Goal: Contribute content: Add original content to the website for others to see

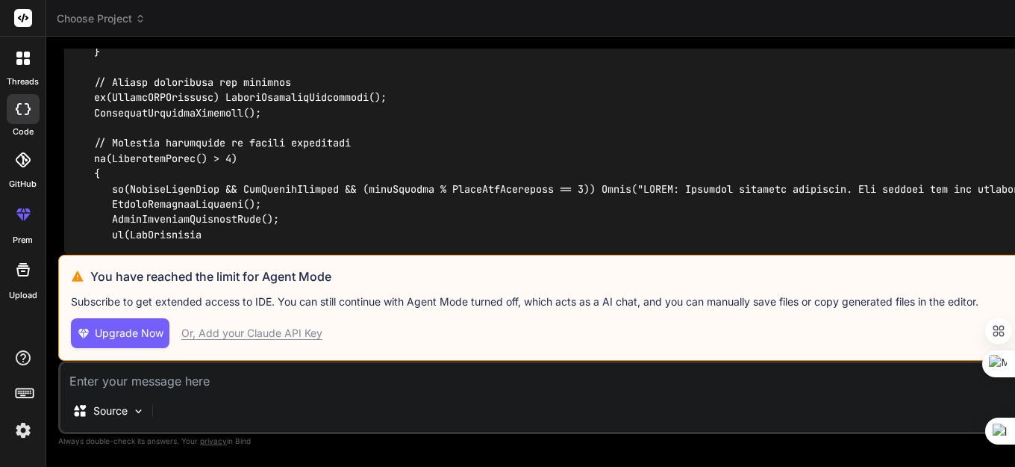
scroll to position [31921, 0]
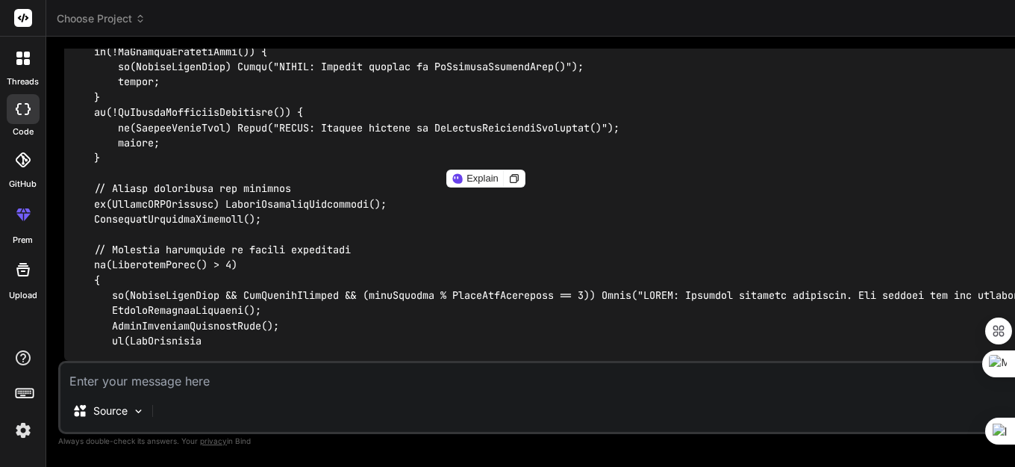
click at [14, 430] on img at bounding box center [22, 429] width 25 height 25
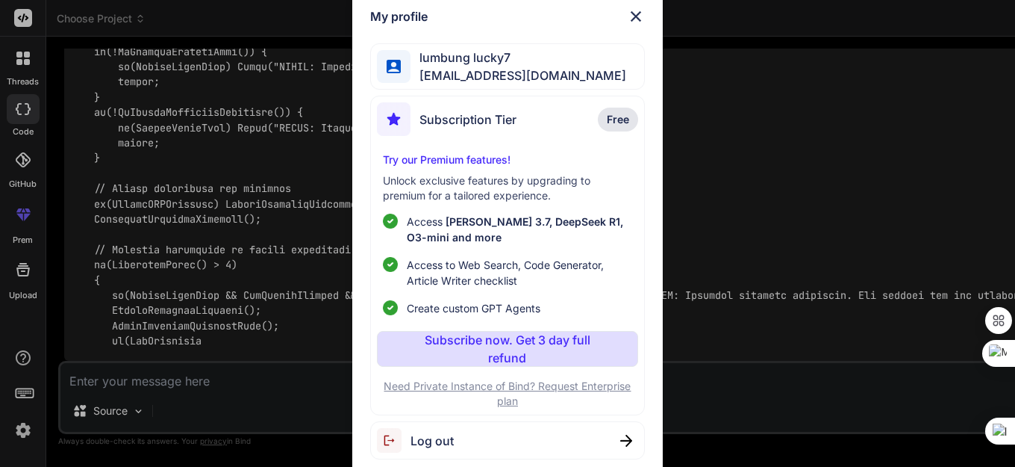
click at [431, 435] on span "Log out" at bounding box center [432, 441] width 43 height 18
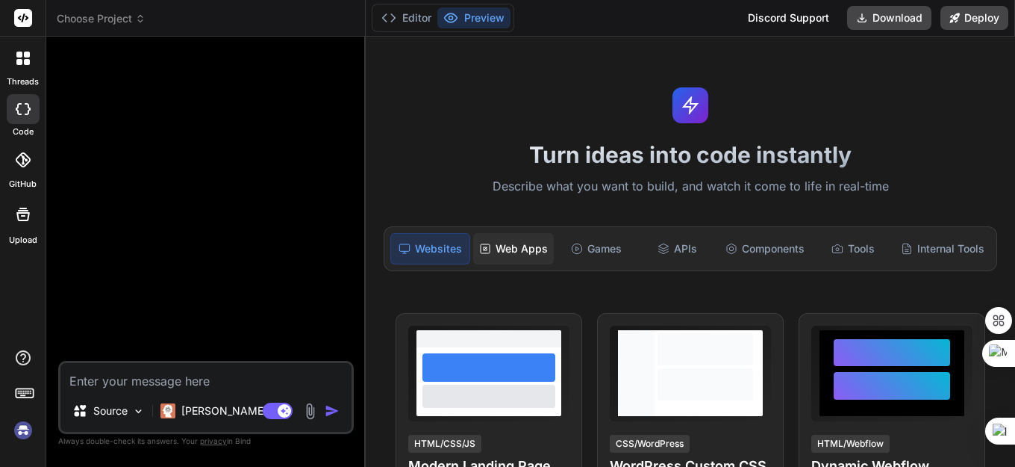
scroll to position [0, 0]
click at [22, 430] on img at bounding box center [22, 429] width 25 height 25
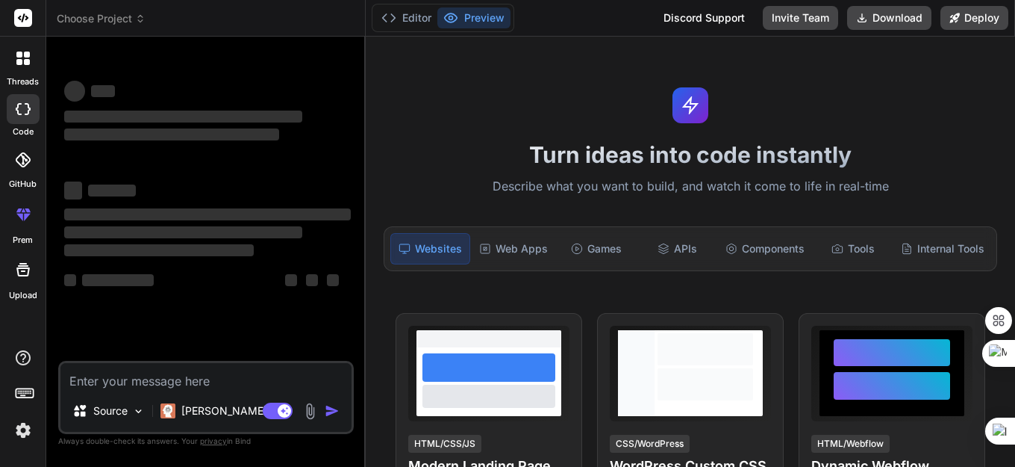
type textarea "x"
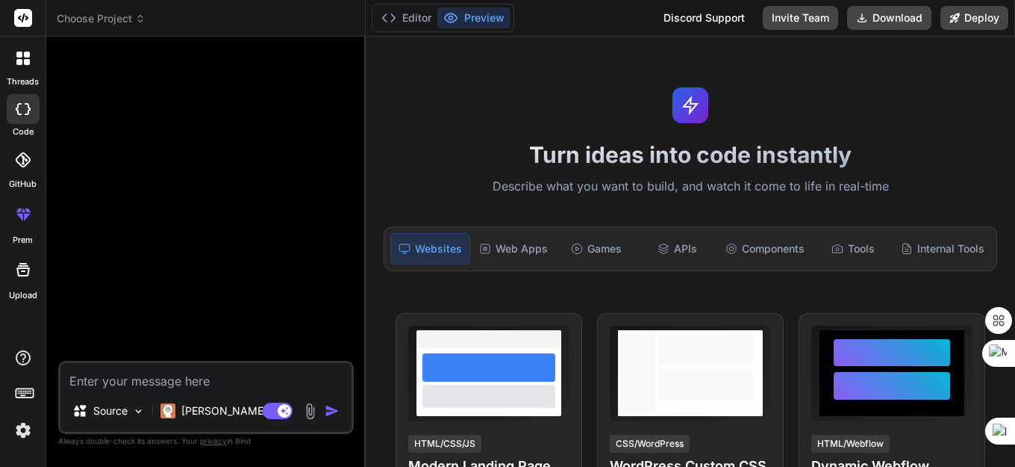
click at [155, 385] on textarea at bounding box center [205, 376] width 291 height 27
paste textarea "//+------------------------------------------------------------------+ //| SMC …"
type textarea "//+------------------------------------------------------------------+ //| SMC …"
type textarea "x"
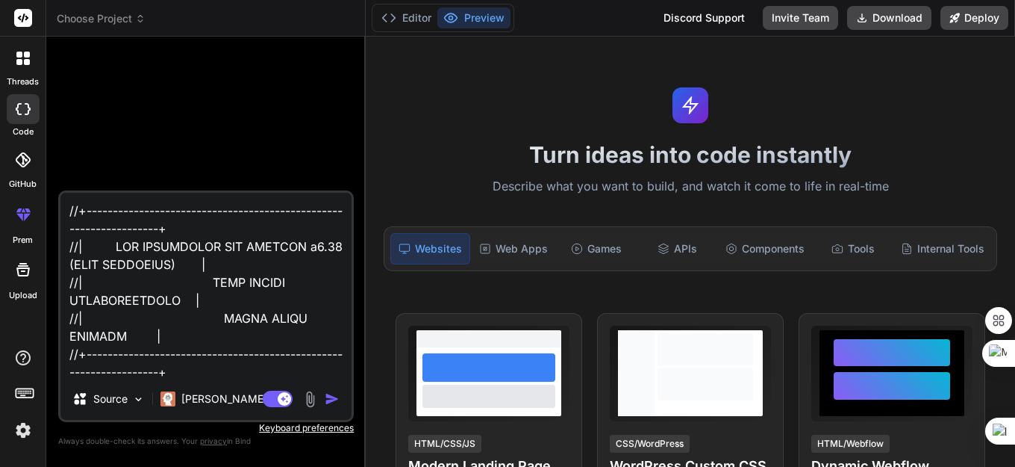
scroll to position [37664, 0]
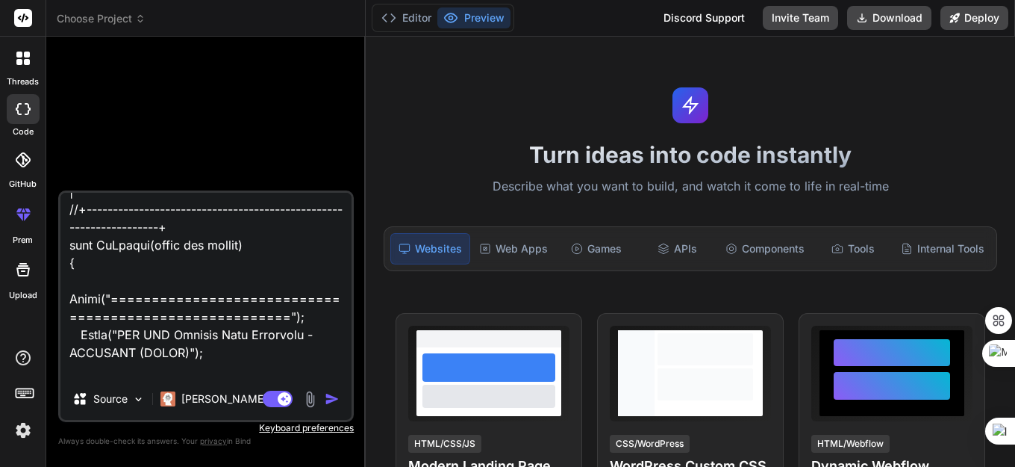
type textarea "//+------------------------------------------------------------------+ //| SMC …"
type textarea "x"
type textarea "//+------------------------------------------------------------------+ //| SMC …"
type textarea "x"
type textarea "//+------------------------------------------------------------------+ //| SMC …"
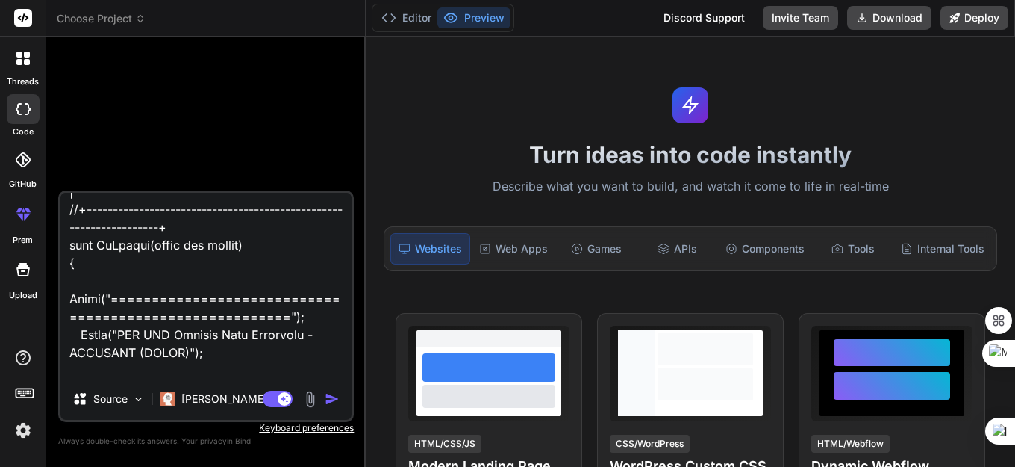
type textarea "x"
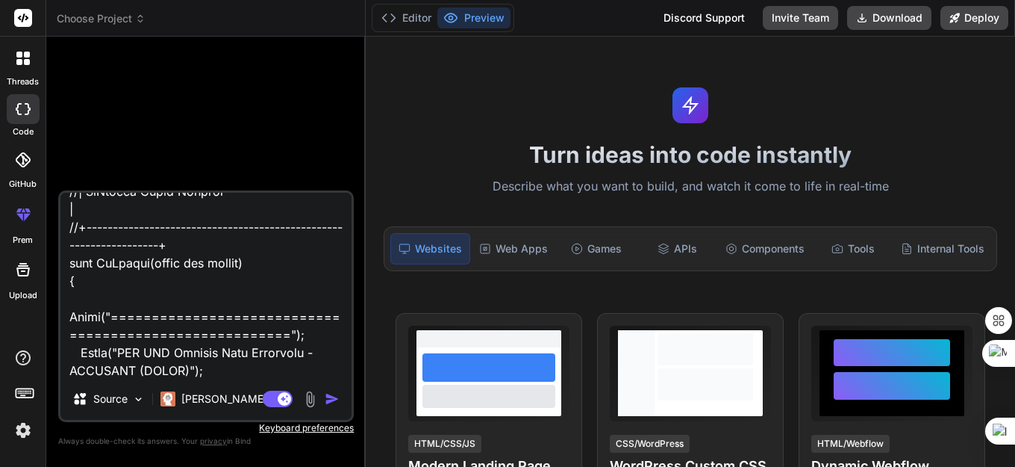
type textarea "//+------------------------------------------------------------------+ //| SMC …"
type textarea "x"
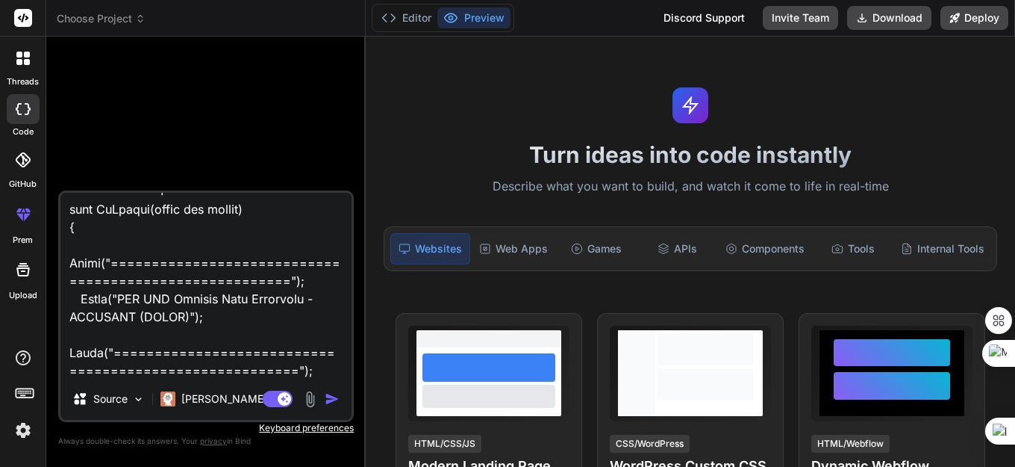
type textarea "//+------------------------------------------------------------------+ //| SMC …"
type textarea "x"
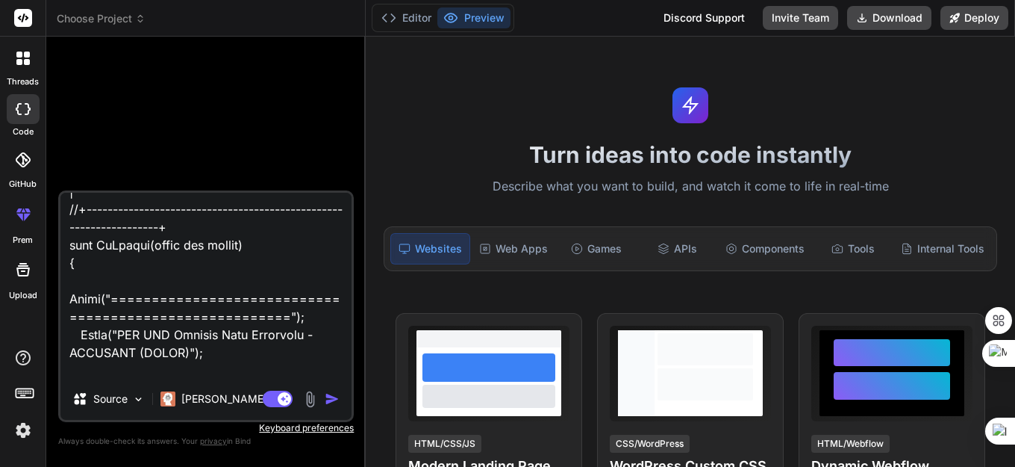
type textarea "//+------------------------------------------------------------------+ //| SMC …"
type textarea "x"
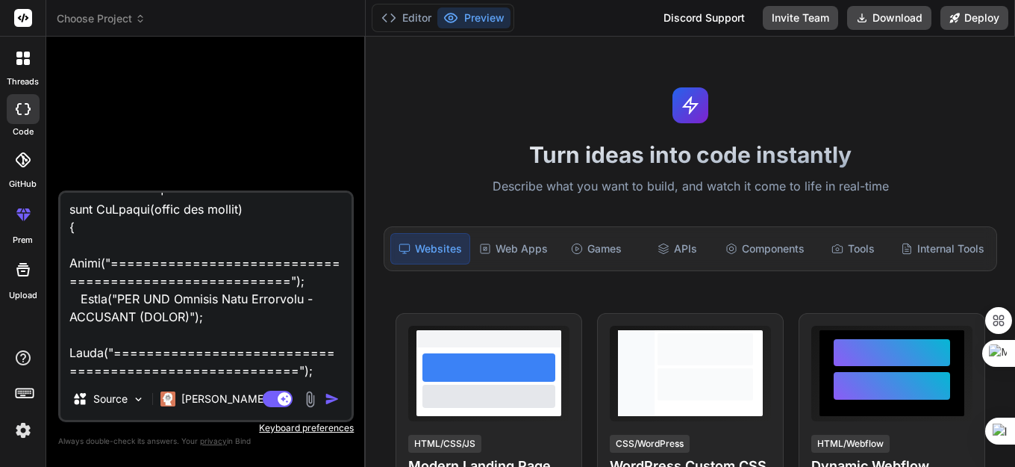
type textarea "//+------------------------------------------------------------------+ //| SMC …"
type textarea "x"
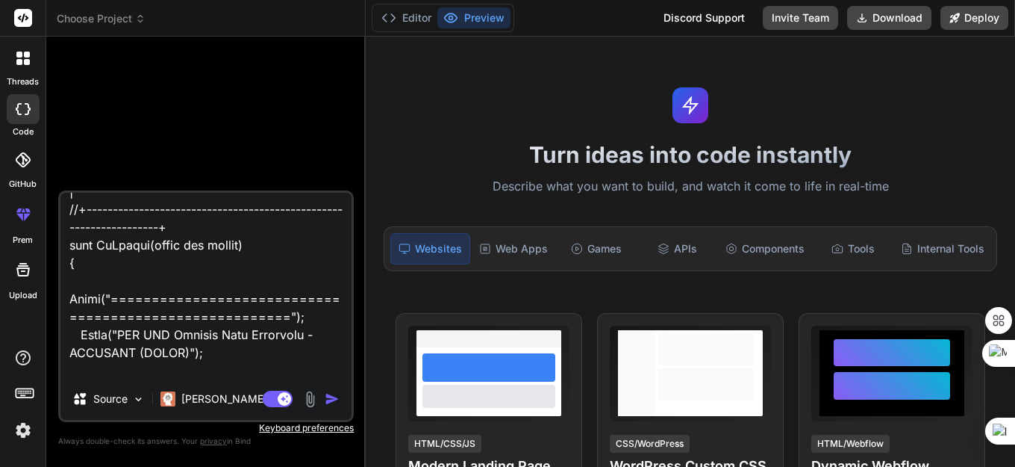
type textarea "//+------------------------------------------------------------------+ //| SMC …"
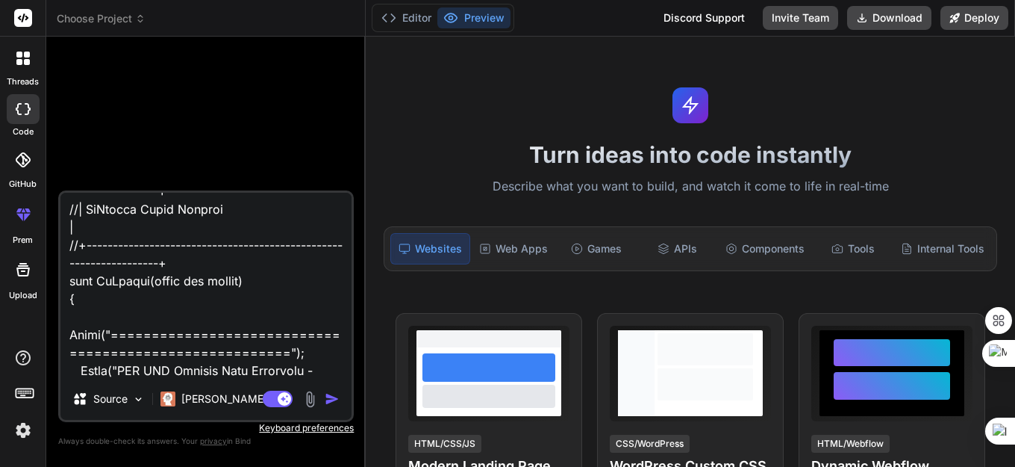
type textarea "x"
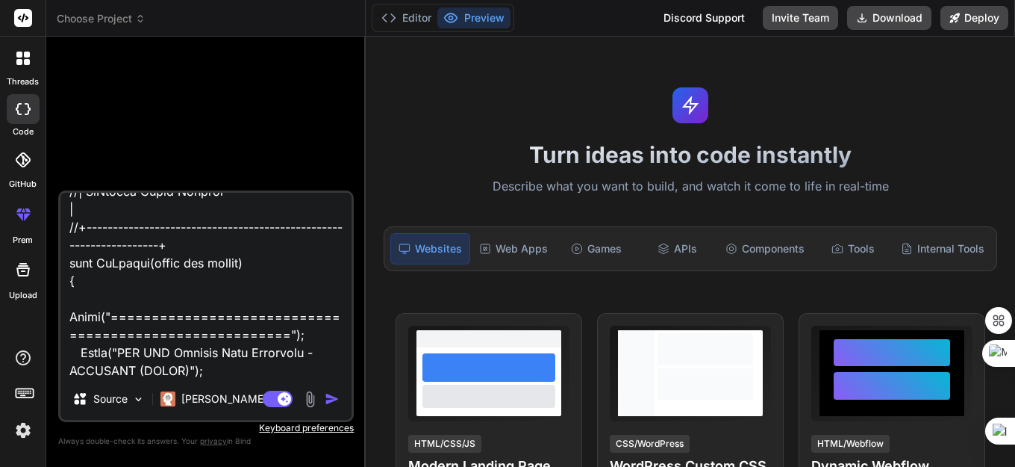
type textarea "//+------------------------------------------------------------------+ //| SMC …"
type textarea "x"
type textarea "//+------------------------------------------------------------------+ //| SMC …"
type textarea "x"
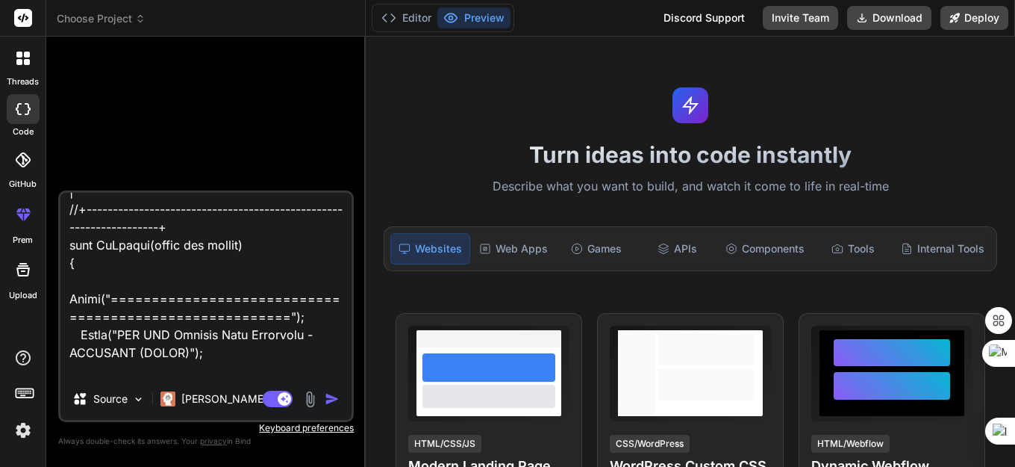
type textarea "//+------------------------------------------------------------------+ //| SMC …"
type textarea "x"
type textarea "//+------------------------------------------------------------------+ //| SMC …"
type textarea "x"
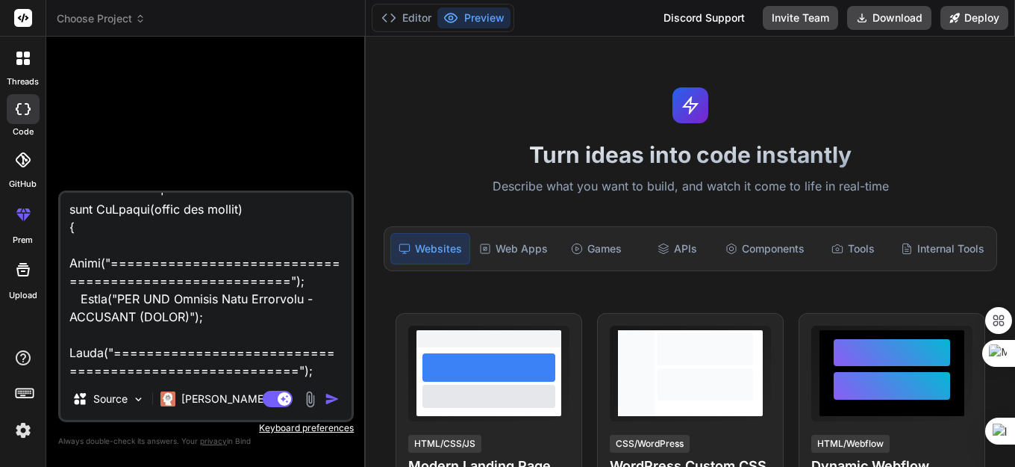
type textarea "//+------------------------------------------------------------------+ //| SMC …"
type textarea "x"
type textarea "//+------------------------------------------------------------------+ //| SMC …"
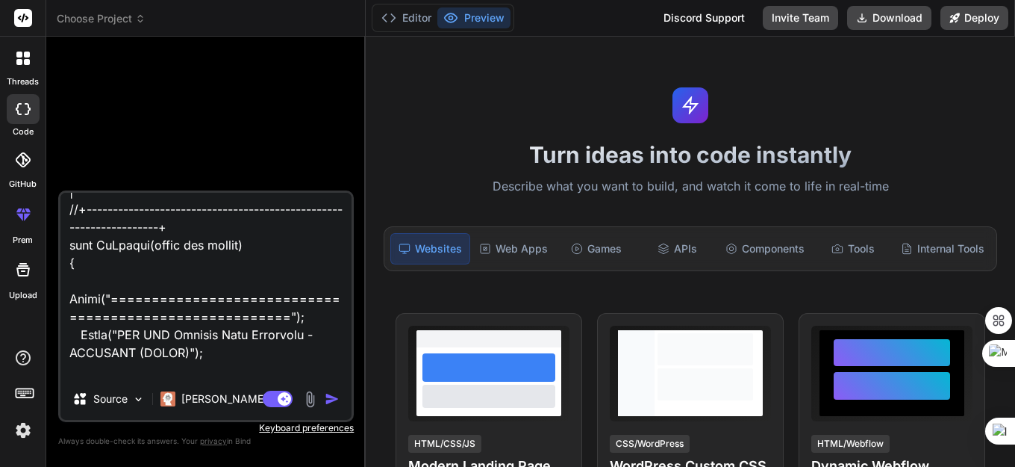
type textarea "x"
type textarea "//+------------------------------------------------------------------+ //| SMC …"
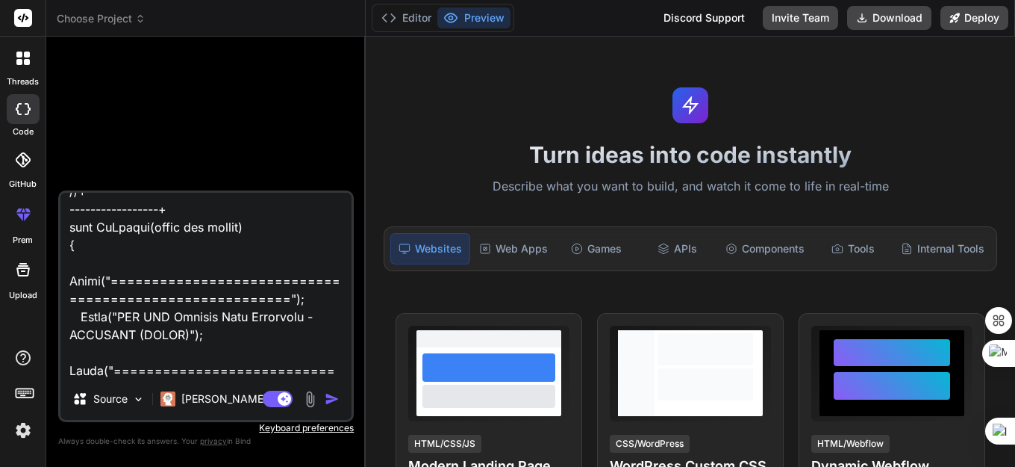
type textarea "x"
type textarea "//+------------------------------------------------------------------+ //| SMC …"
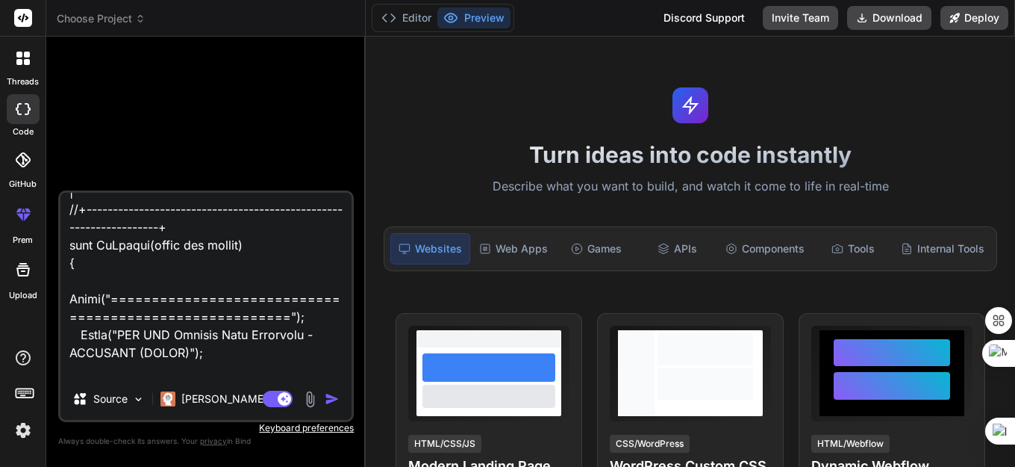
type textarea "x"
type textarea "//+------------------------------------------------------------------+ //| SMC …"
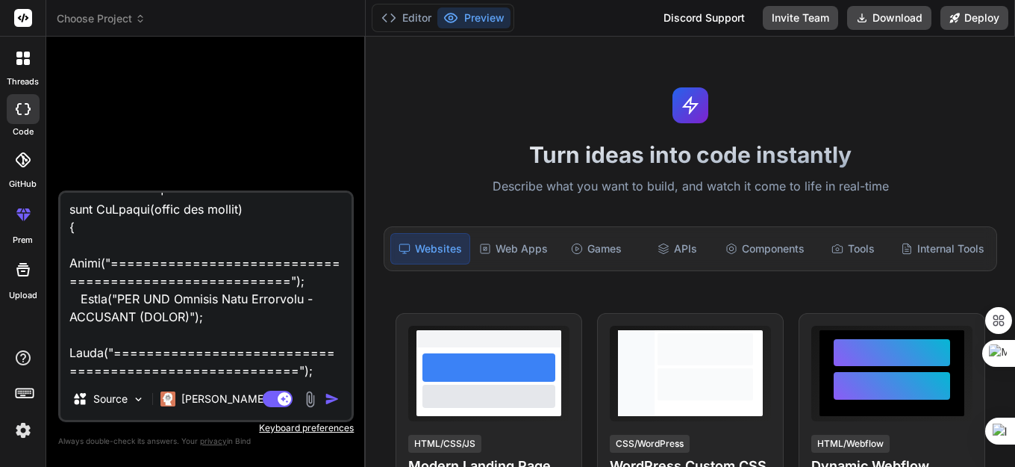
type textarea "x"
type textarea "//+------------------------------------------------------------------+ //| SMC …"
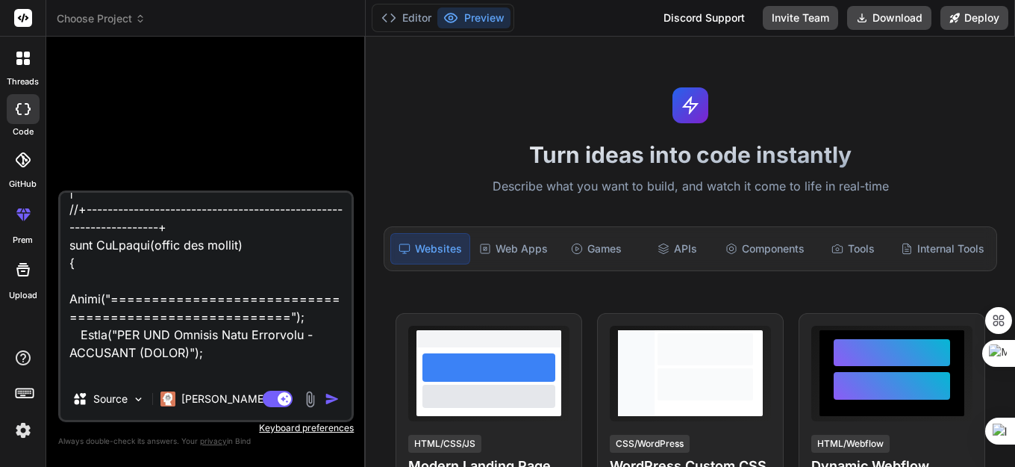
type textarea "x"
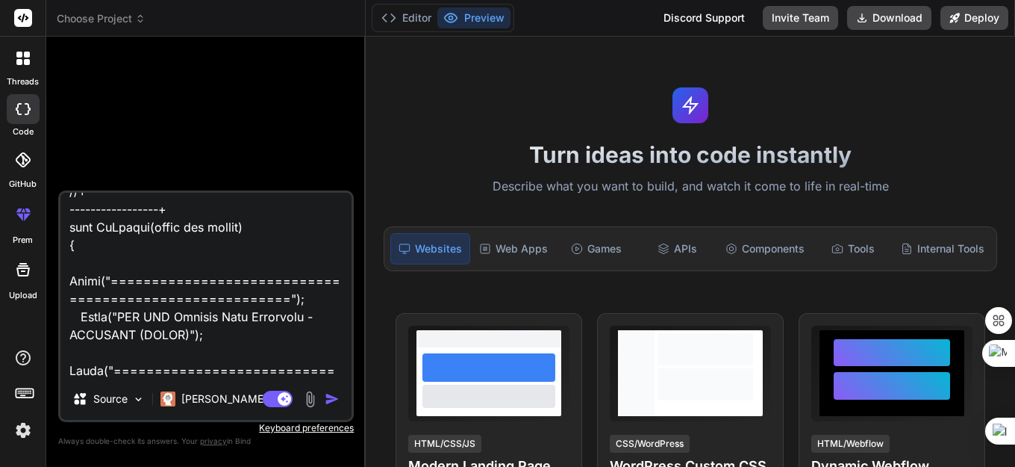
type textarea "//+------------------------------------------------------------------+ //| SMC …"
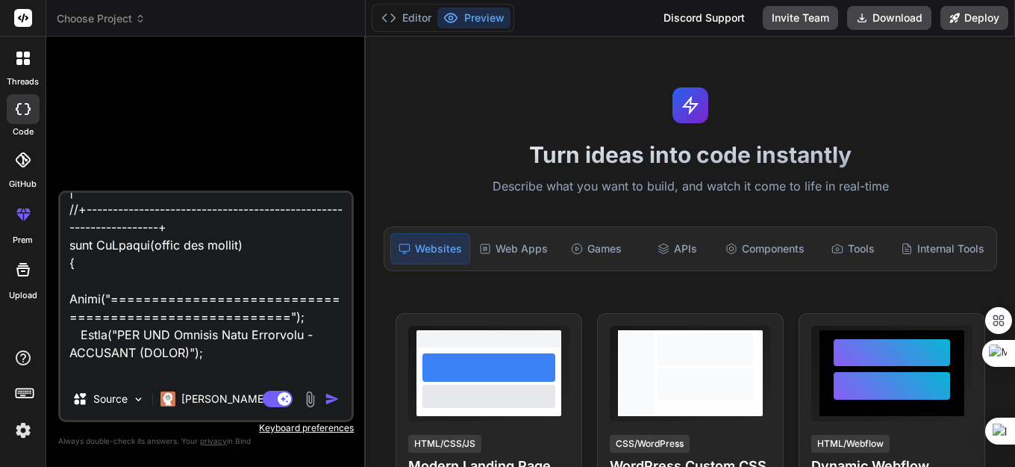
type textarea "x"
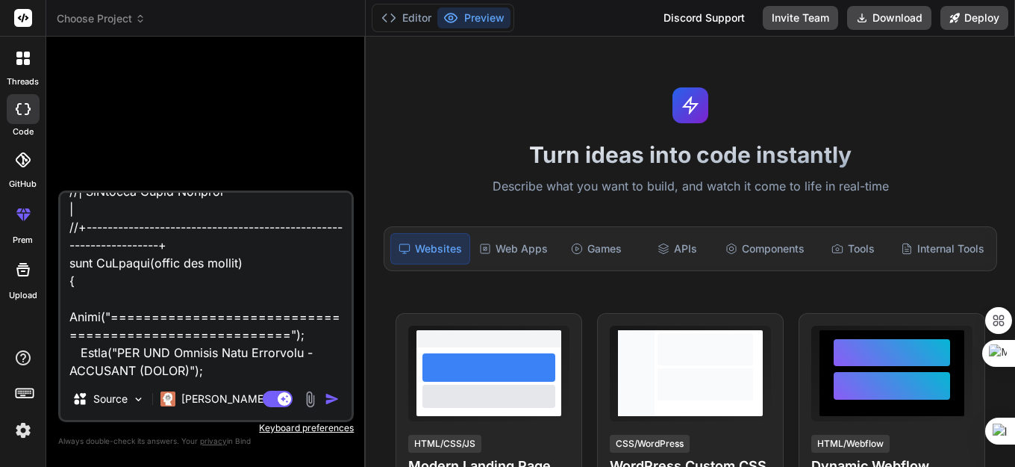
type textarea "//+------------------------------------------------------------------+ //| SMC …"
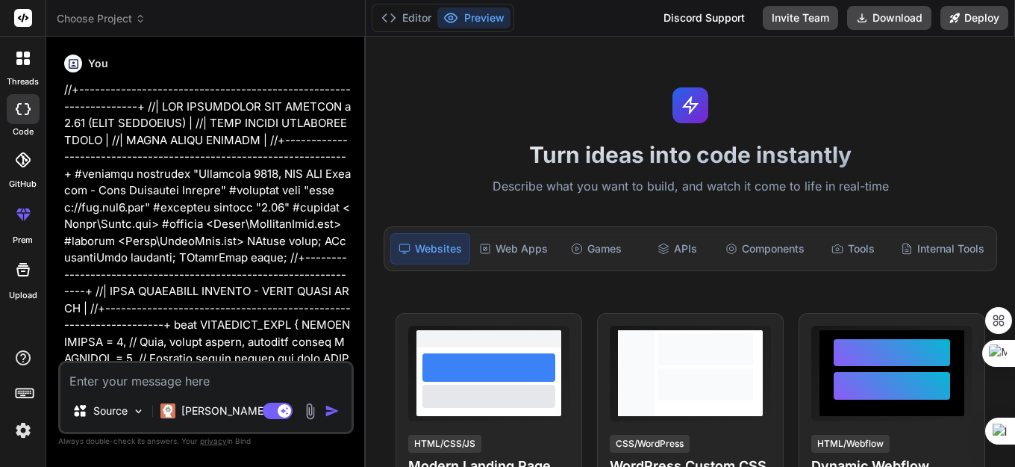
scroll to position [0, 0]
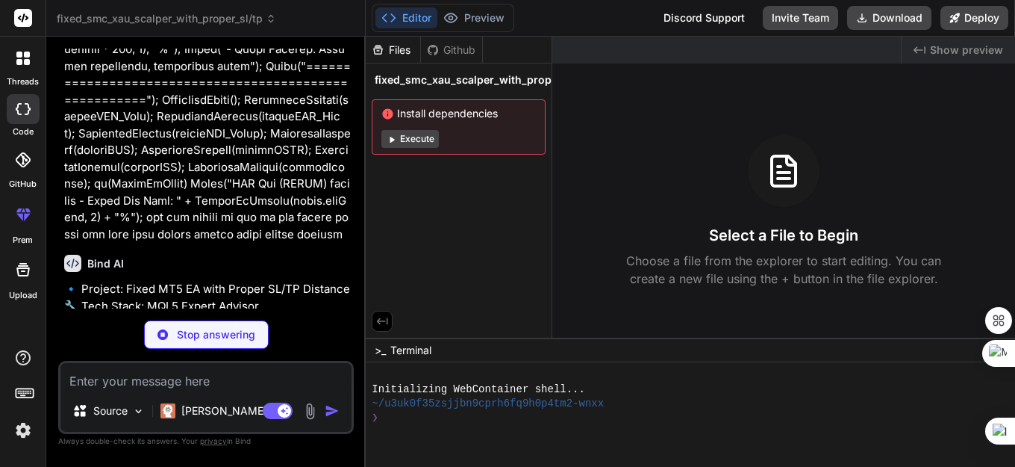
scroll to position [16303, 0]
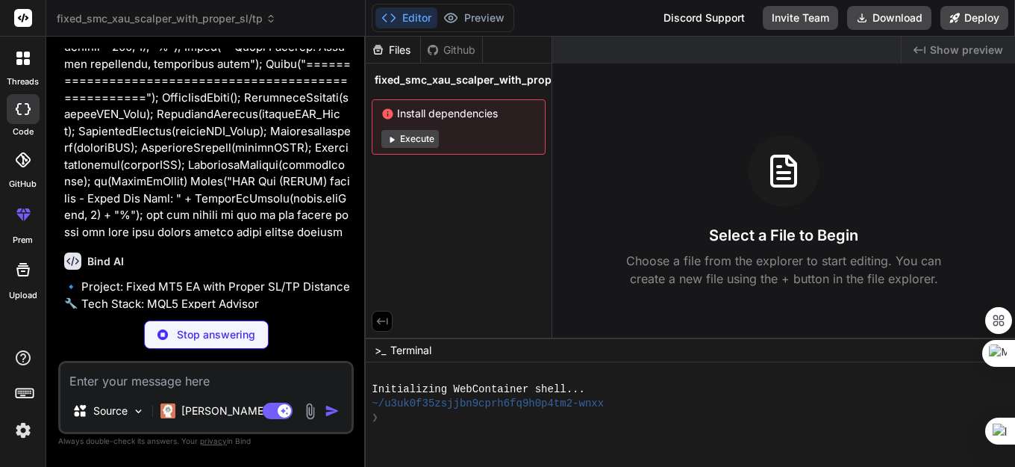
type textarea "x"
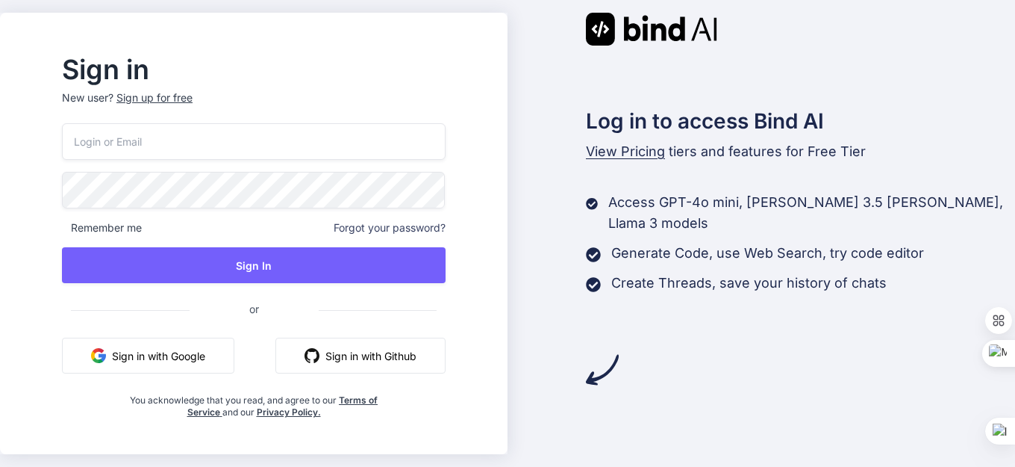
click at [158, 360] on button "Sign in with Google" at bounding box center [148, 355] width 172 height 36
